Goal: Browse casually

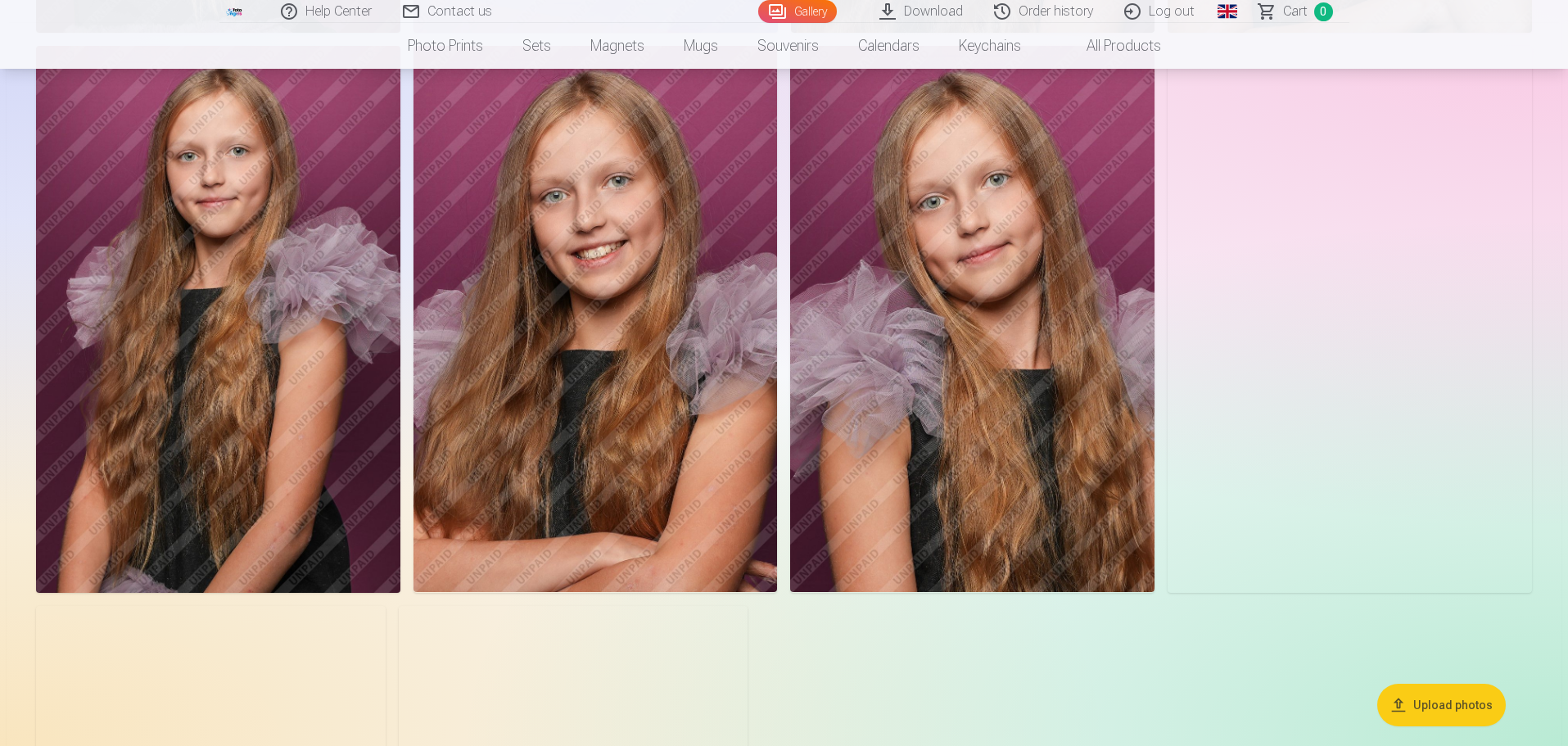
scroll to position [983, 0]
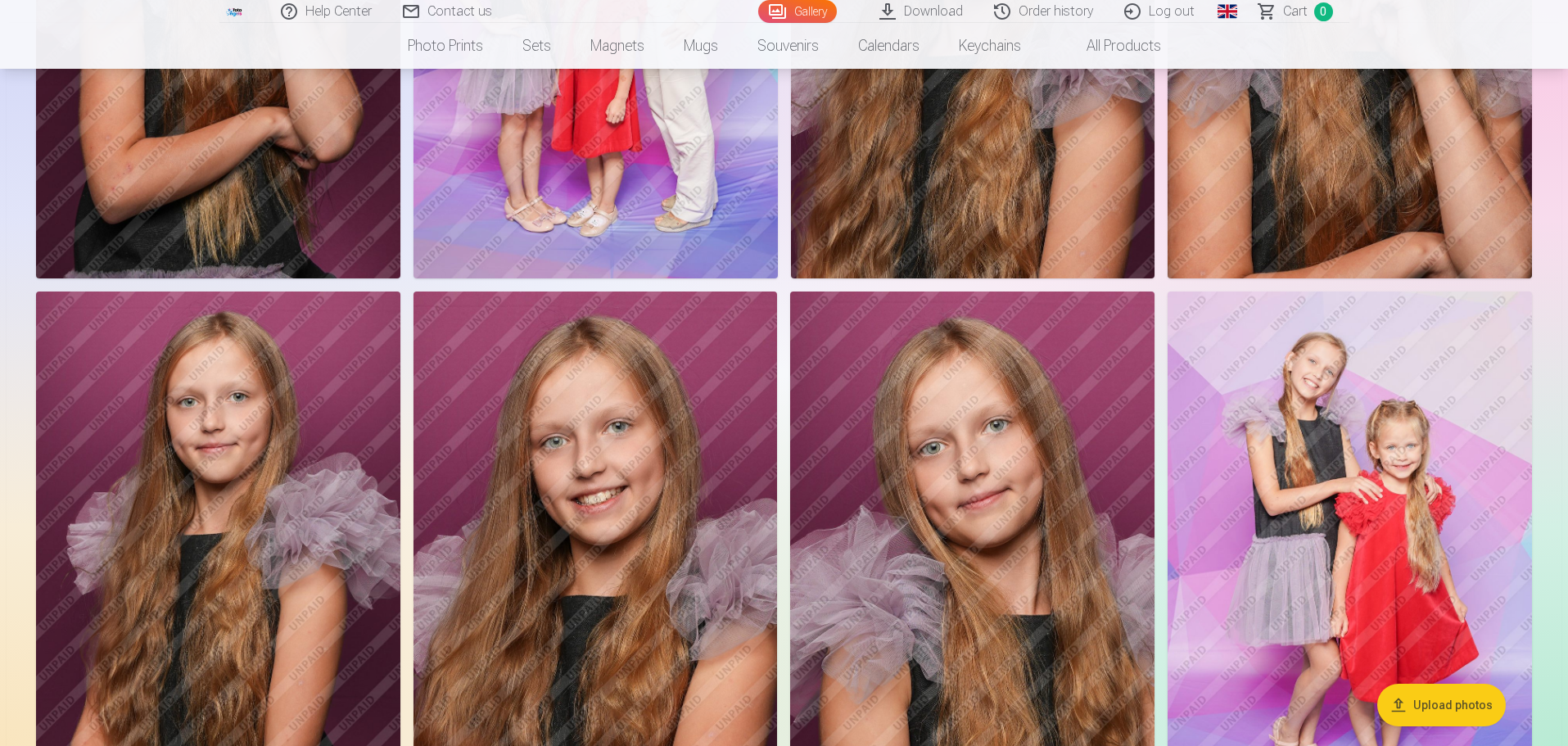
click at [1406, 408] on img at bounding box center [1349, 565] width 364 height 547
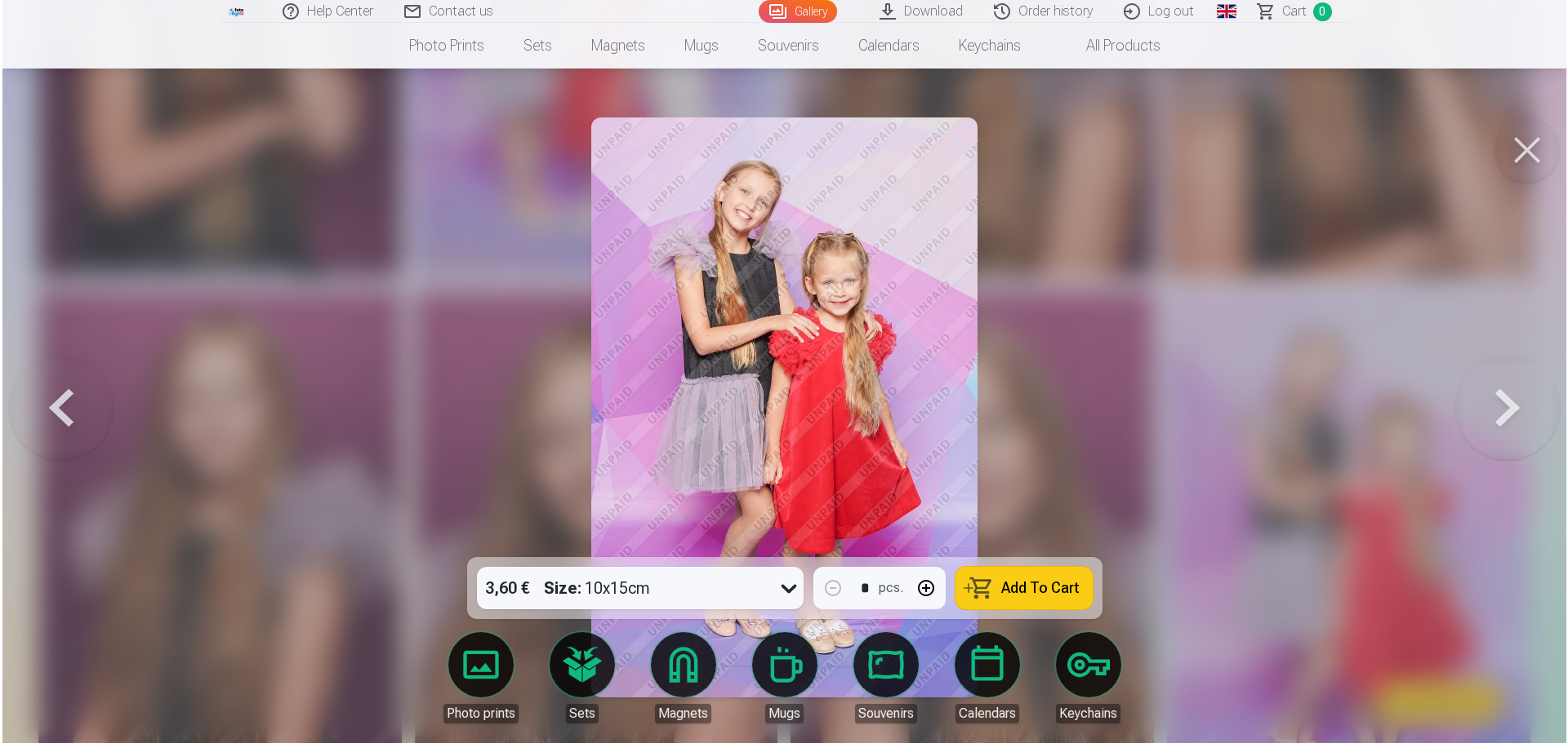
scroll to position [1144, 0]
click at [1518, 149] on button at bounding box center [1528, 150] width 66 height 66
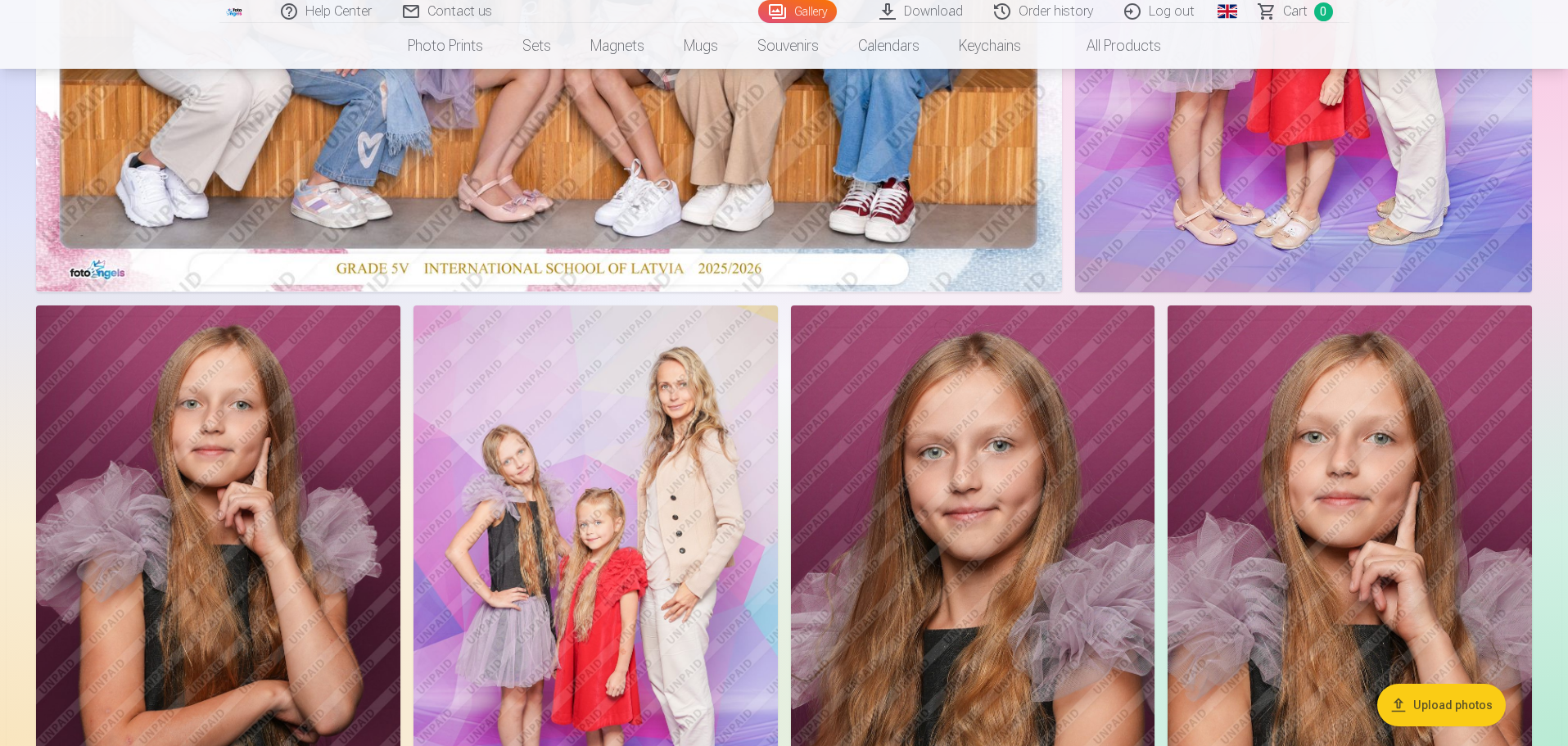
scroll to position [820, 0]
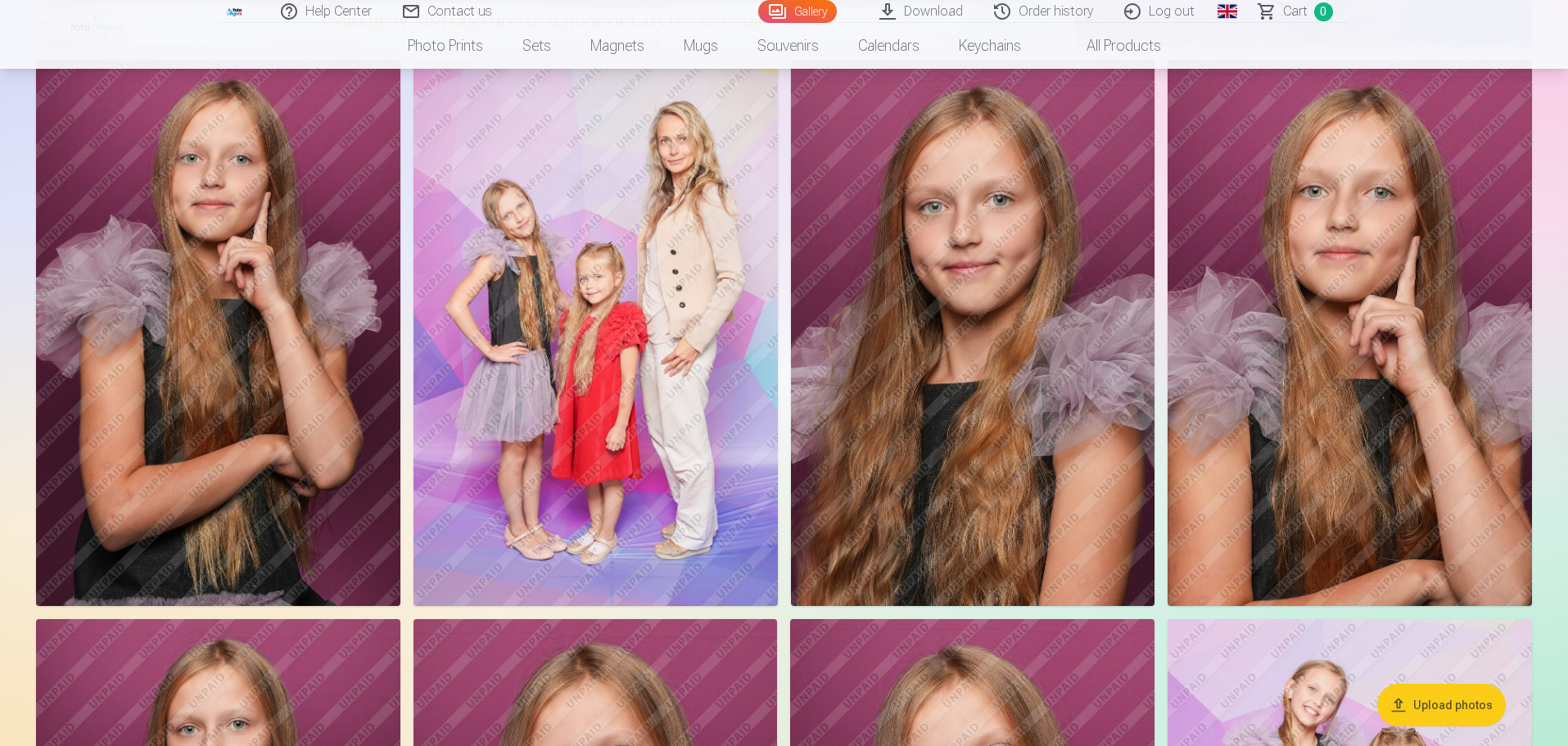
click at [1031, 208] on img at bounding box center [972, 333] width 364 height 546
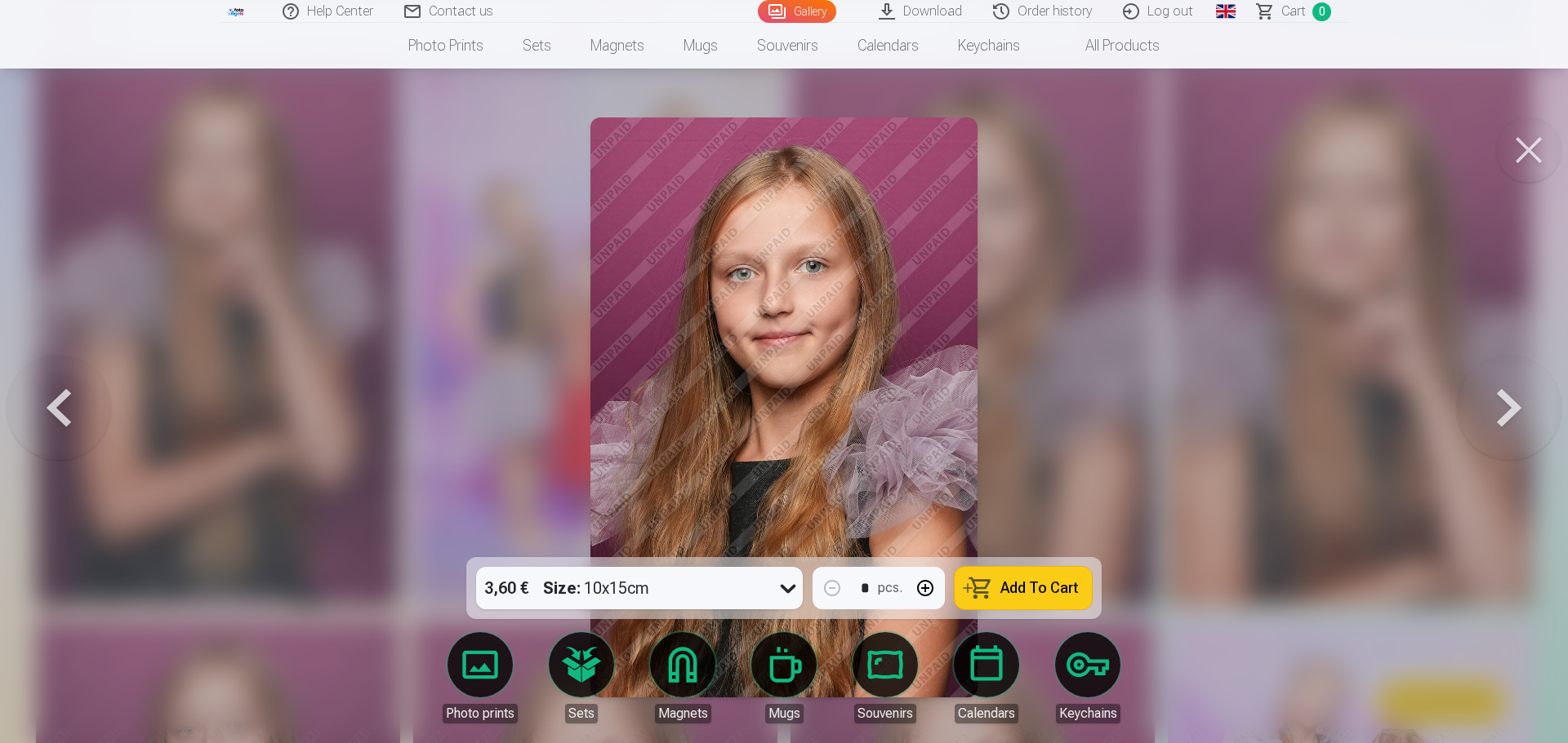
click at [790, 279] on img at bounding box center [784, 407] width 387 height 580
click at [1538, 161] on button at bounding box center [1528, 150] width 66 height 66
